Goal: Use online tool/utility

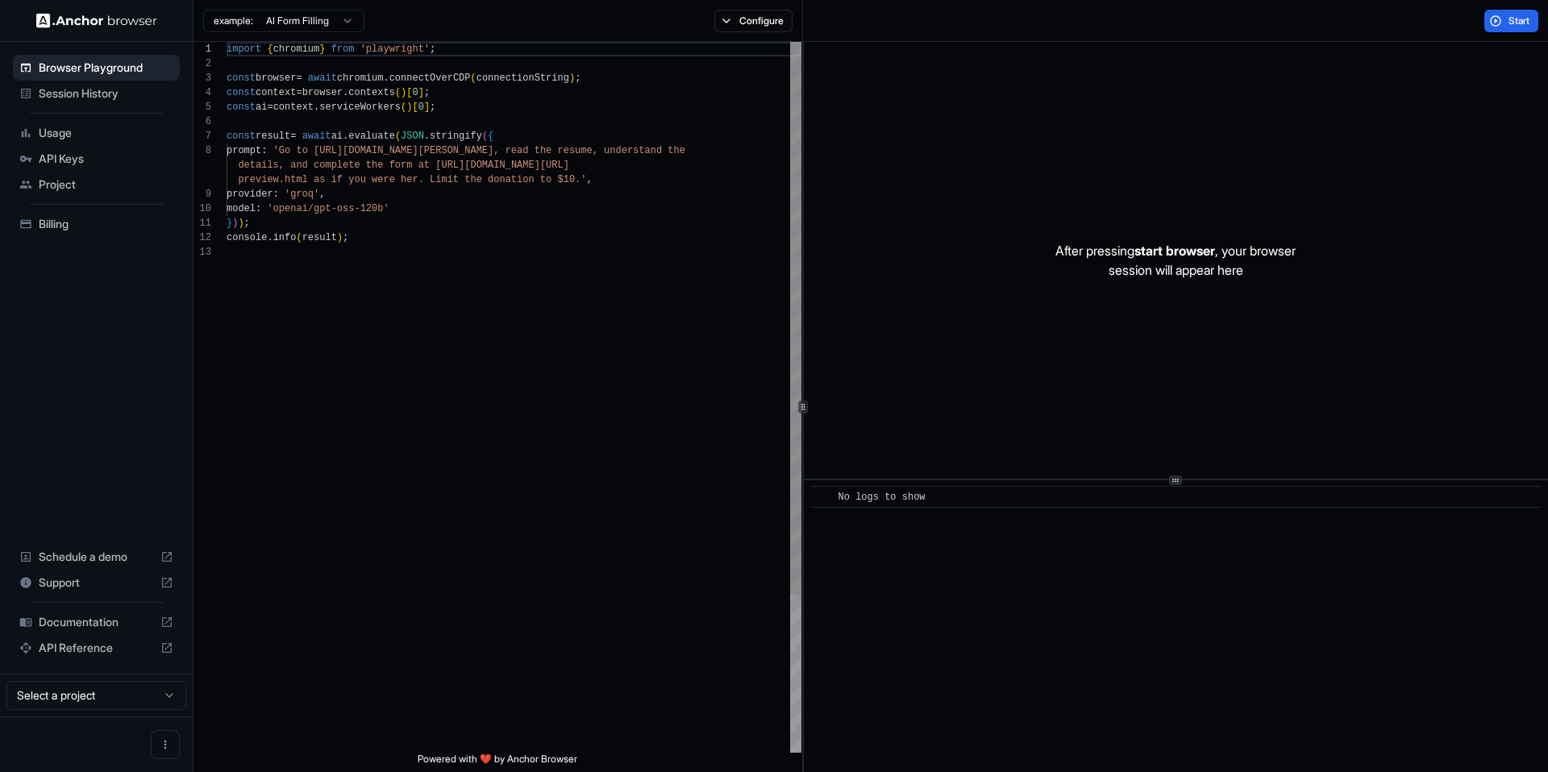
scroll to position [116, 0]
click at [1508, 23] on span "Start" at bounding box center [1519, 21] width 23 height 13
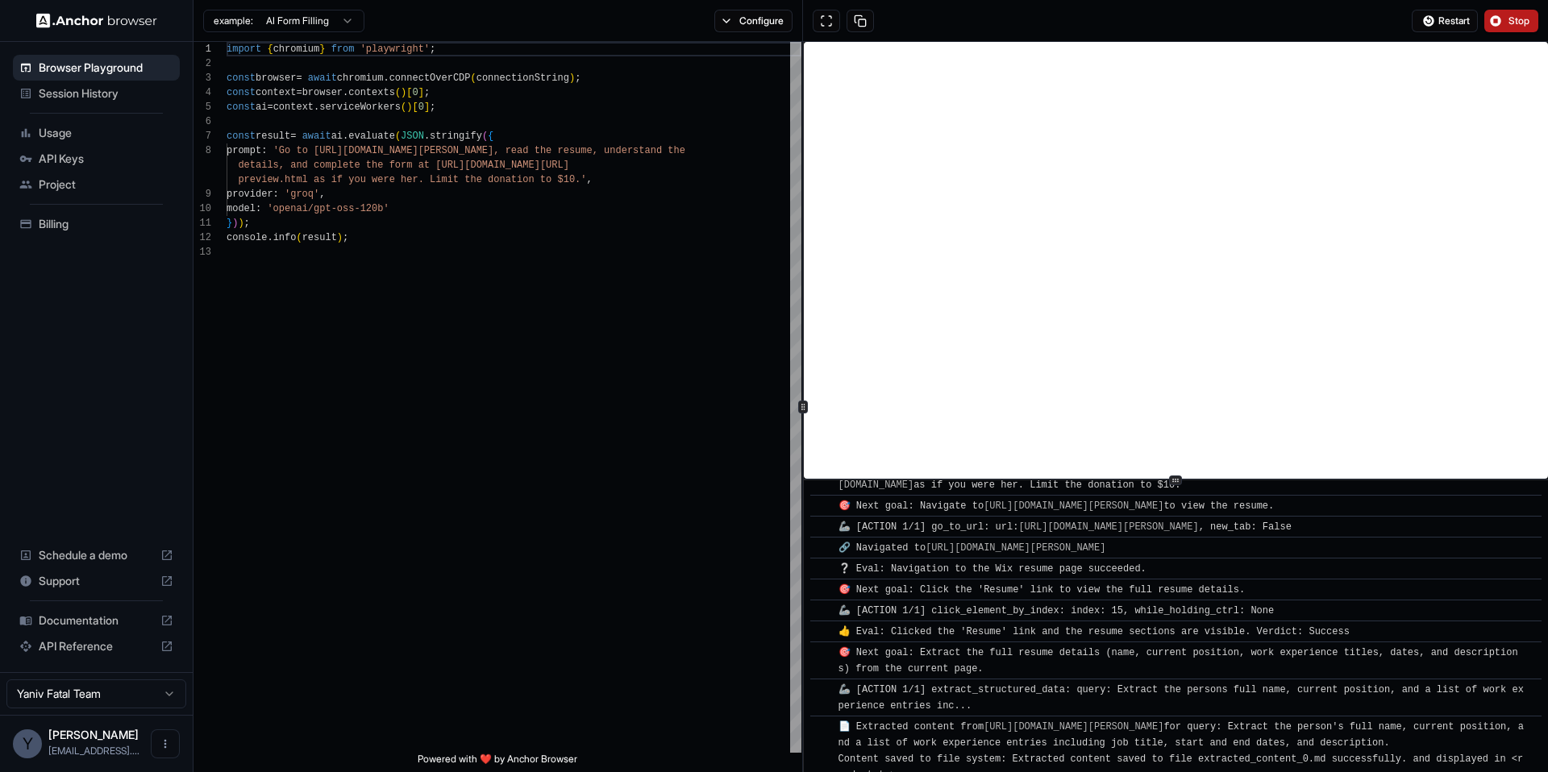
scroll to position [0, 0]
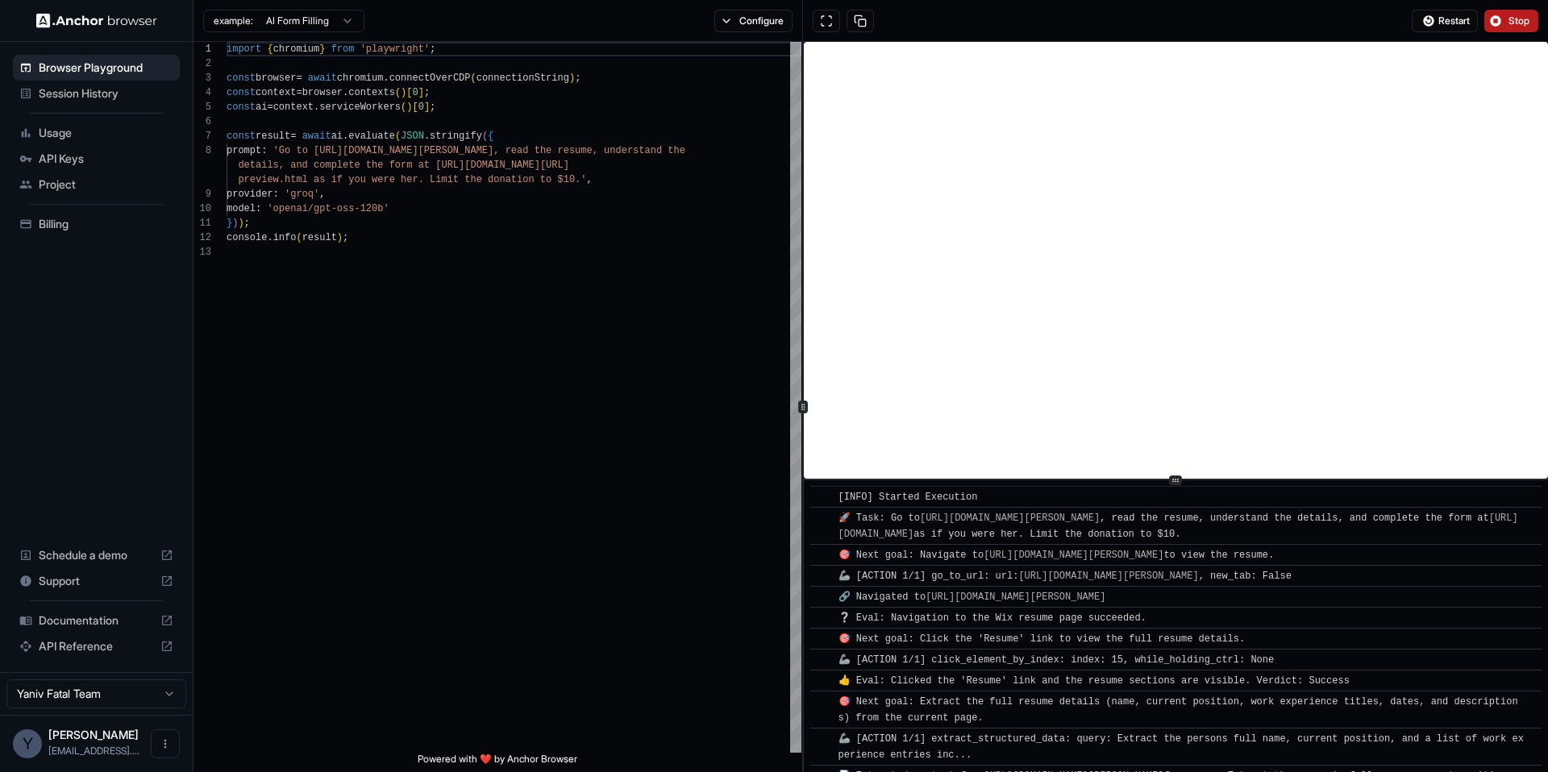
click at [115, 84] on div "Session History" at bounding box center [96, 94] width 167 height 26
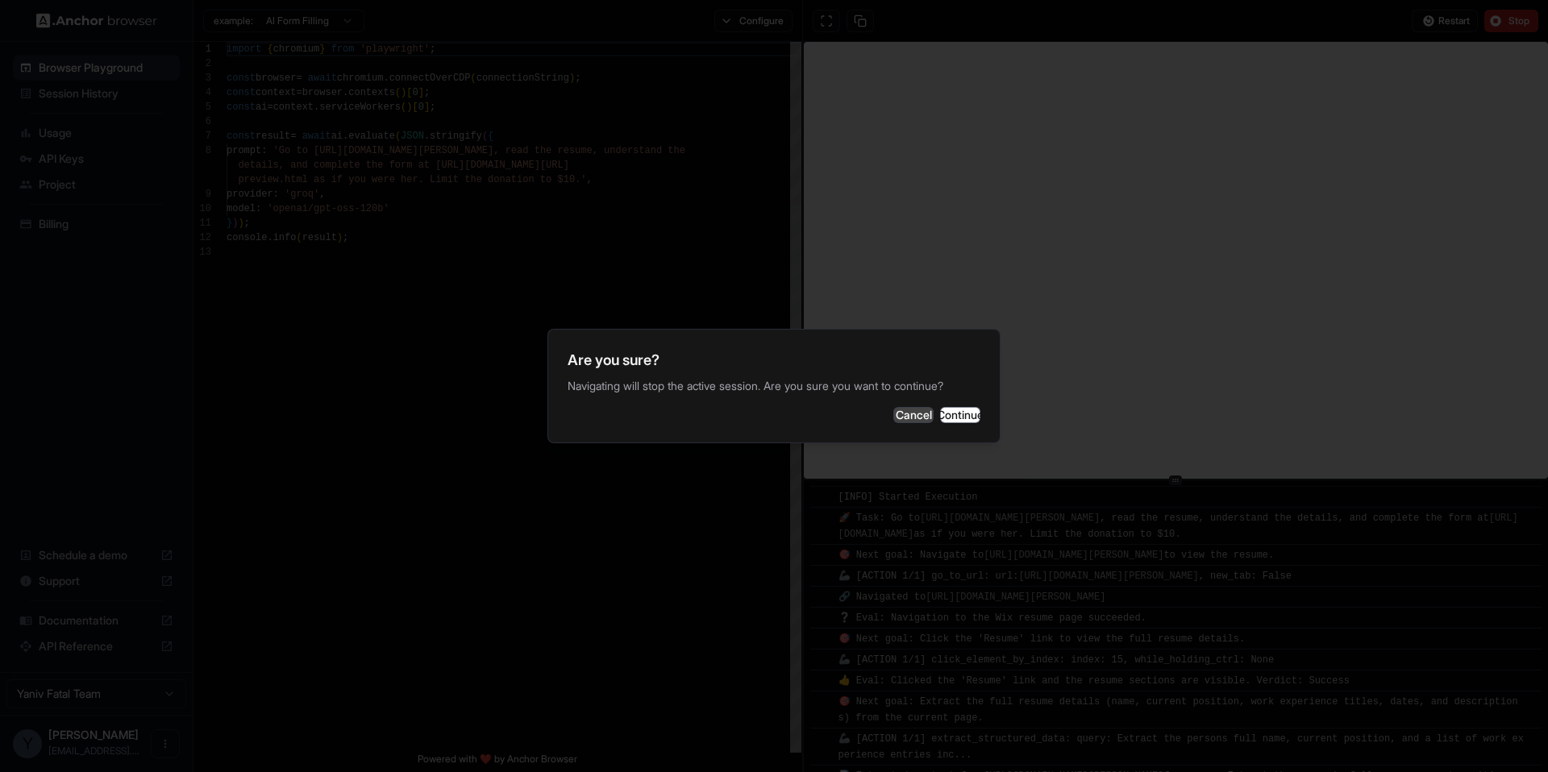
click at [893, 413] on button "Cancel" at bounding box center [913, 415] width 40 height 16
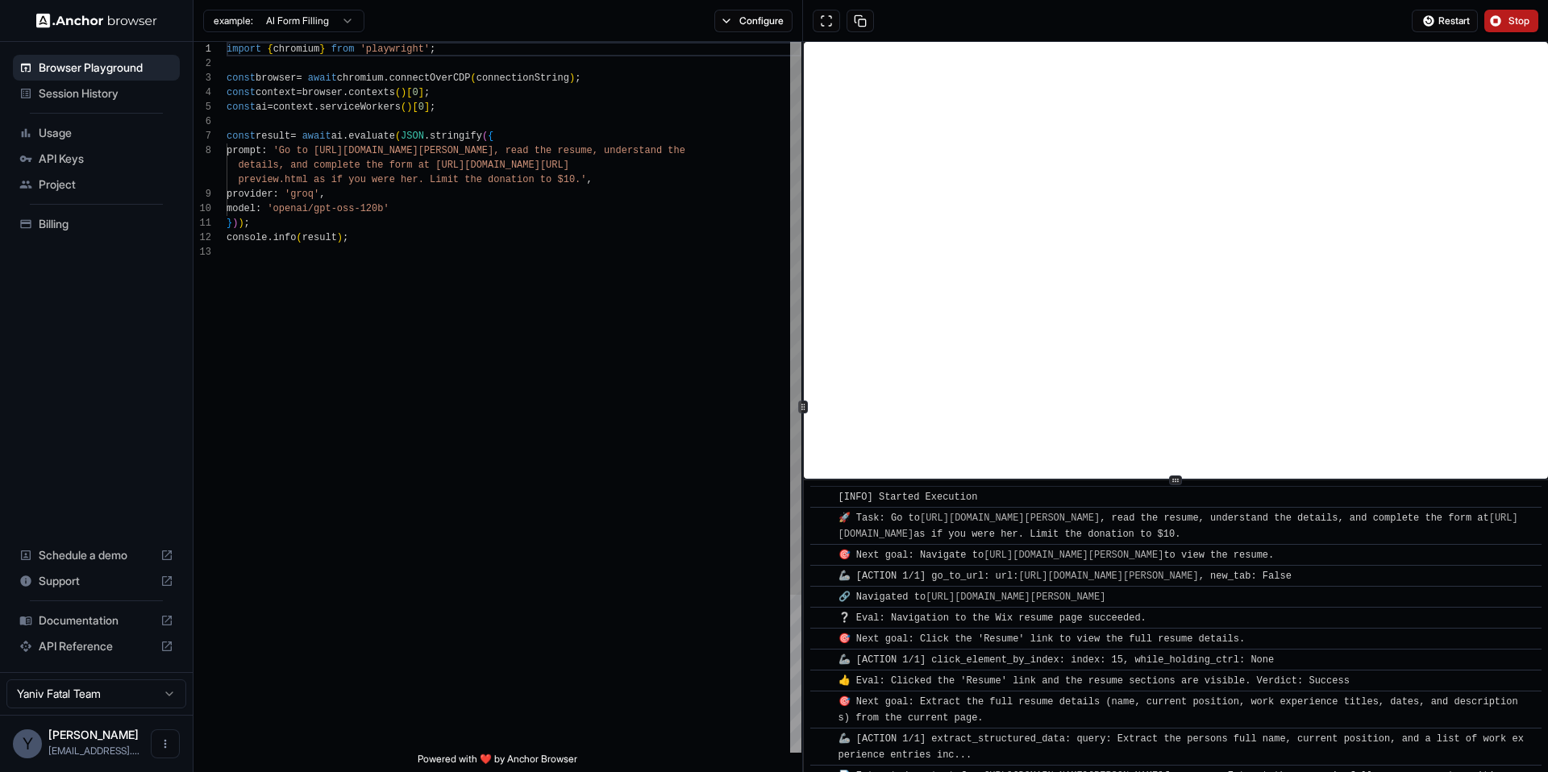
type textarea "**********"
click at [556, 596] on div "import { chromium } from 'playwright' ; const browser = await chromium . connec…" at bounding box center [514, 499] width 575 height 914
click at [76, 130] on span "Usage" at bounding box center [106, 133] width 135 height 16
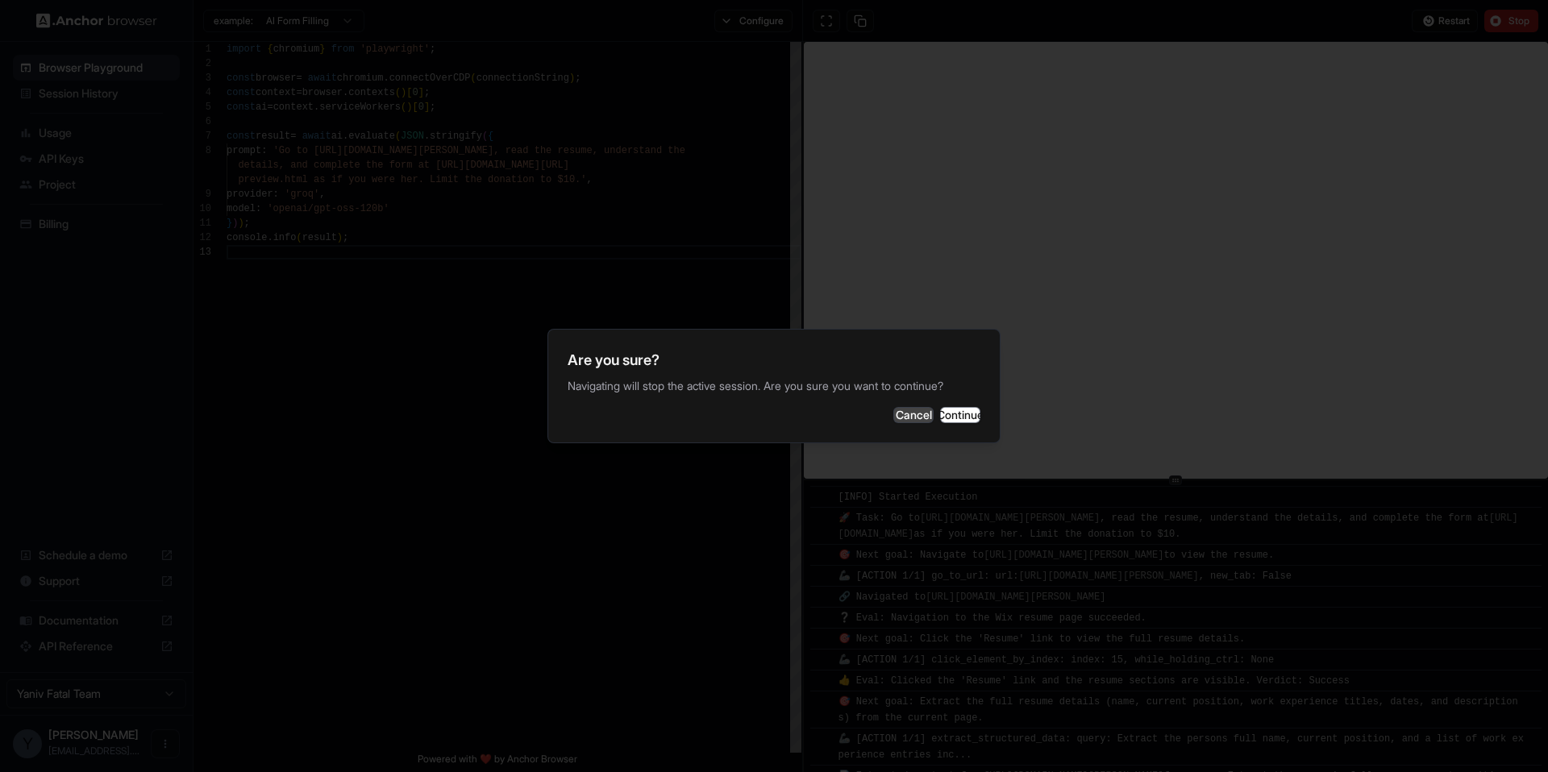
click at [893, 418] on button "Cancel" at bounding box center [913, 415] width 40 height 16
